Goal: Task Accomplishment & Management: Complete application form

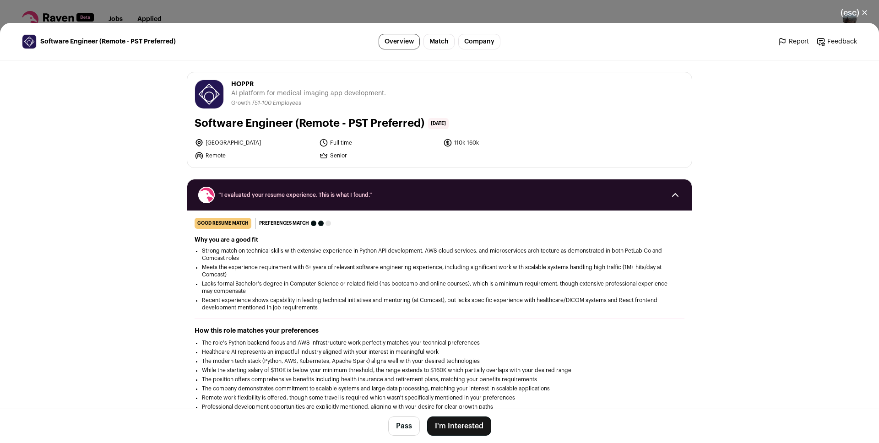
click at [470, 428] on button "I'm Interested" at bounding box center [459, 426] width 64 height 19
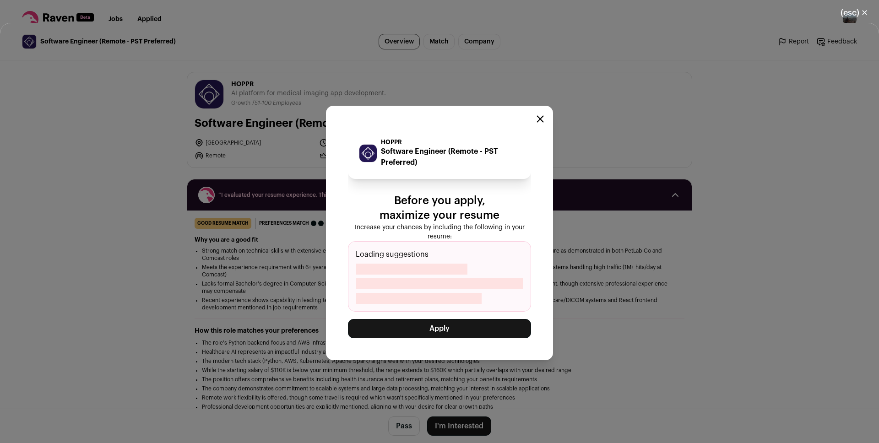
click at [445, 334] on button "Apply" at bounding box center [439, 328] width 183 height 19
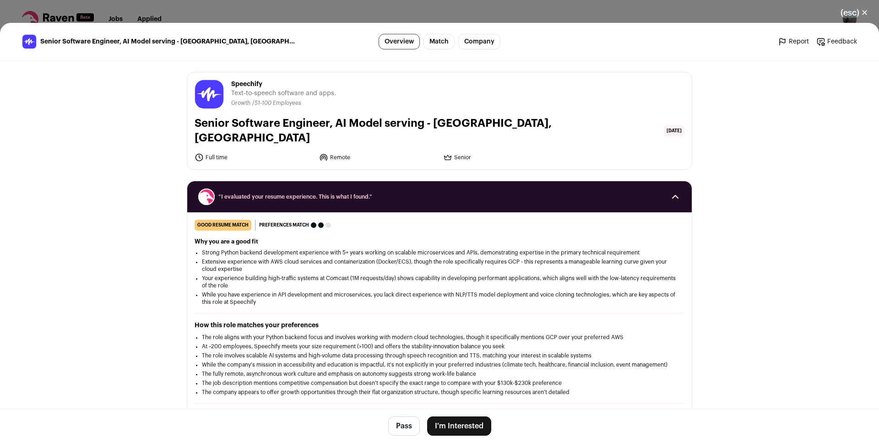
click at [469, 424] on button "I'm Interested" at bounding box center [459, 426] width 64 height 19
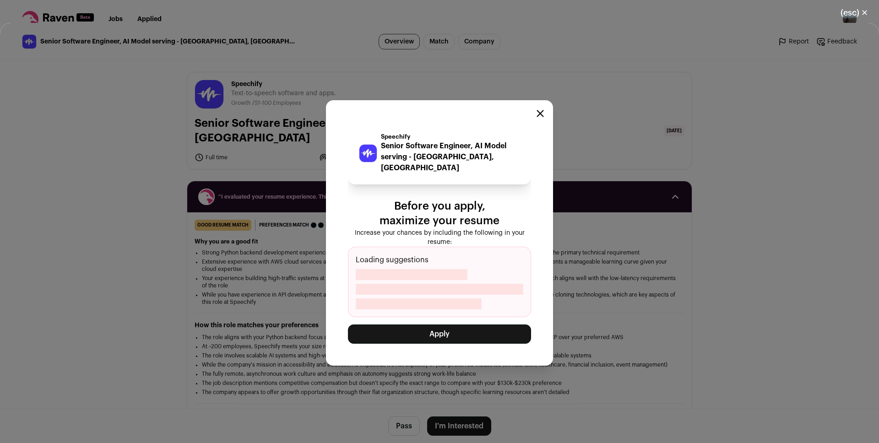
click at [449, 334] on button "Apply" at bounding box center [439, 334] width 183 height 19
